Goal: Book appointment/travel/reservation

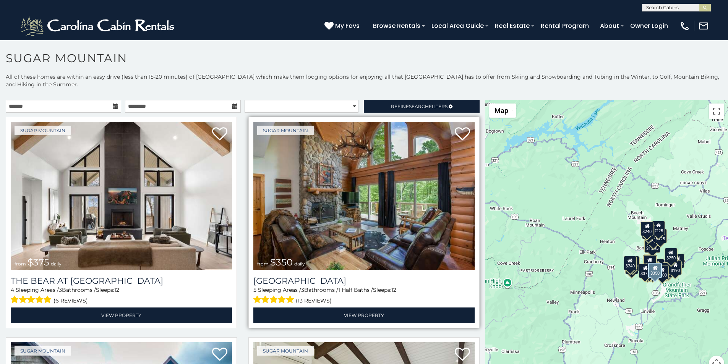
scroll to position [16, 0]
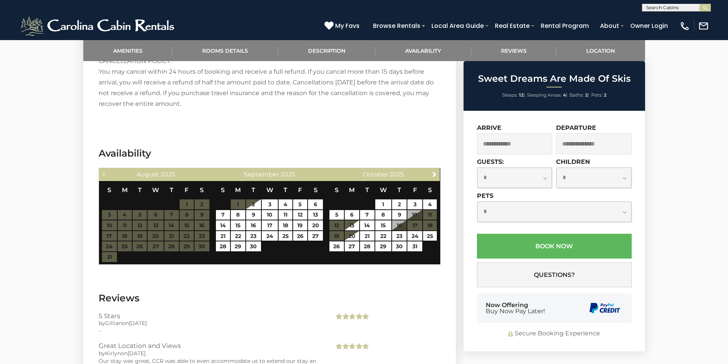
scroll to position [1226, 0]
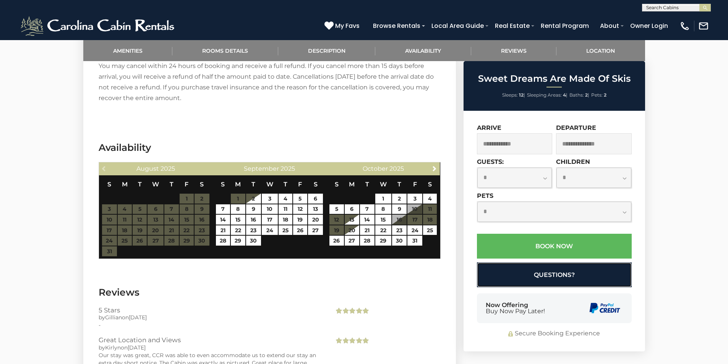
click at [485, 273] on button "Questions?" at bounding box center [554, 275] width 155 height 25
select select "*"
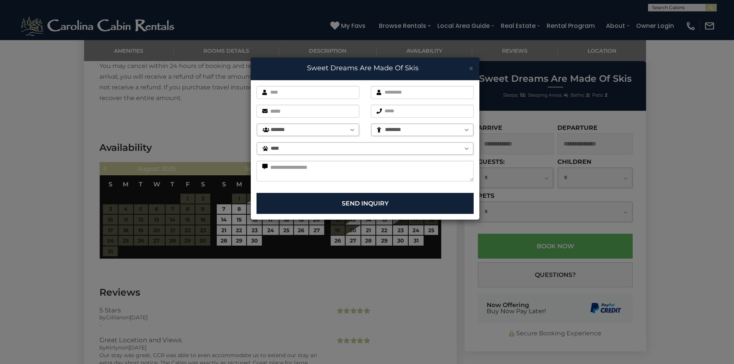
click at [485, 288] on div "× Sweet Dreams Are Made Of Skis First name is required. Last name is required. …" at bounding box center [367, 182] width 734 height 364
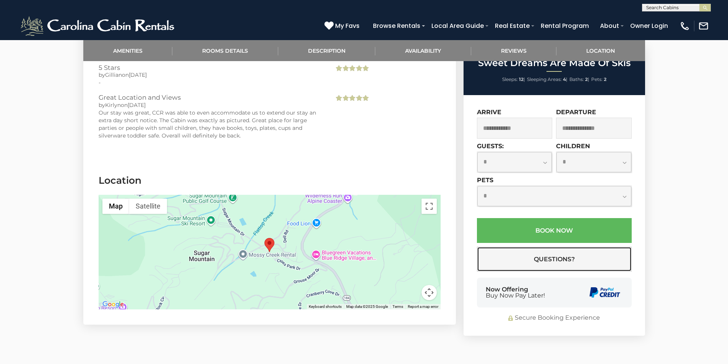
scroll to position [1529, 0]
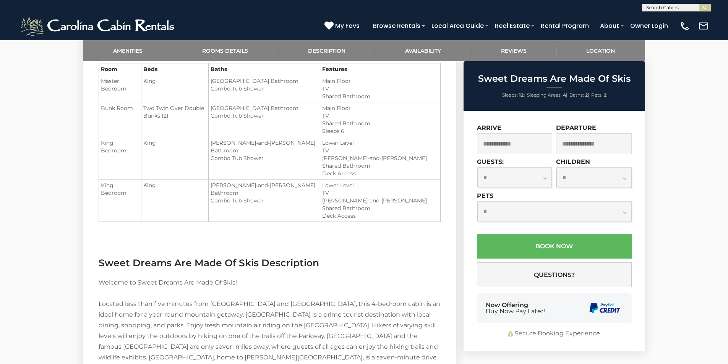
scroll to position [975, 0]
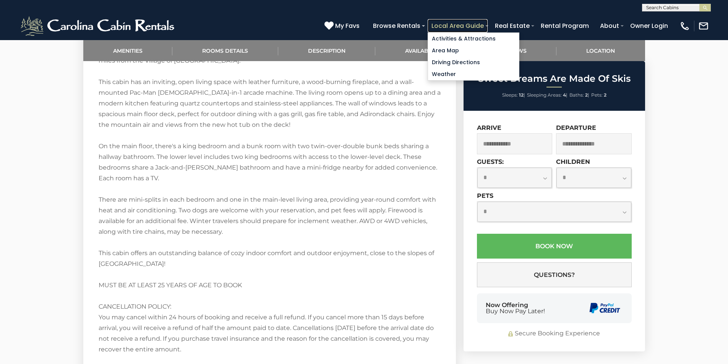
click at [485, 21] on link "Local Area Guide" at bounding box center [458, 25] width 60 height 13
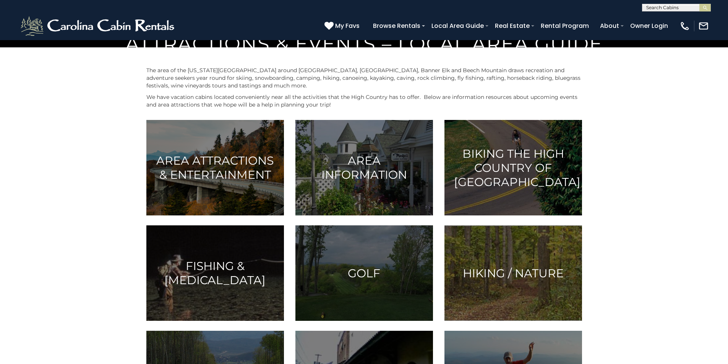
click at [511, 176] on section "The area of the North Carolina mountains around Boone, Blowing Rock, Banner Elk…" at bounding box center [364, 311] width 728 height 529
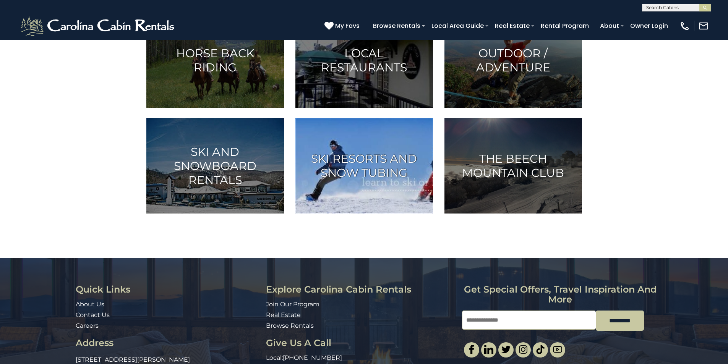
click at [324, 214] on img at bounding box center [365, 166] width 138 height 96
